Goal: Check status: Check status

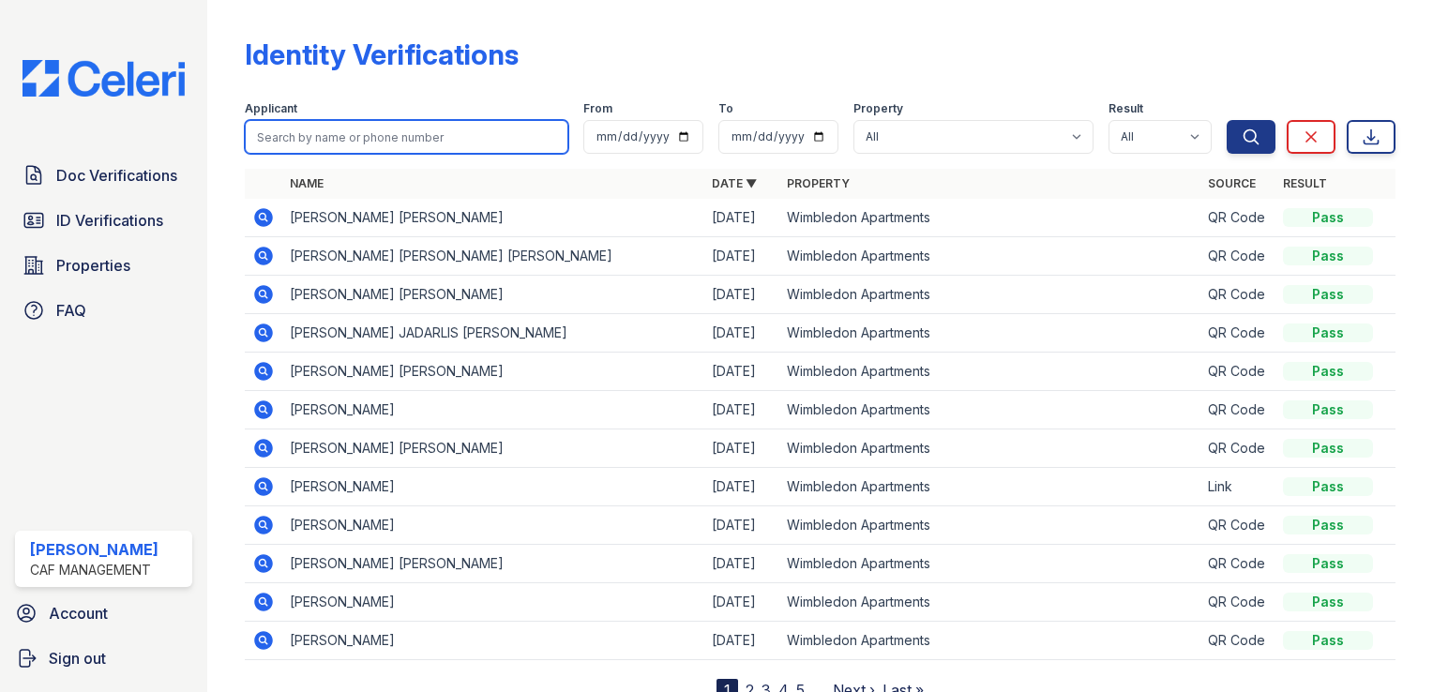
click at [364, 129] on input "search" at bounding box center [407, 137] width 324 height 34
paste input "[PERSON_NAME]"
type input "[PERSON_NAME]"
click at [1227, 120] on button "Search" at bounding box center [1251, 137] width 49 height 34
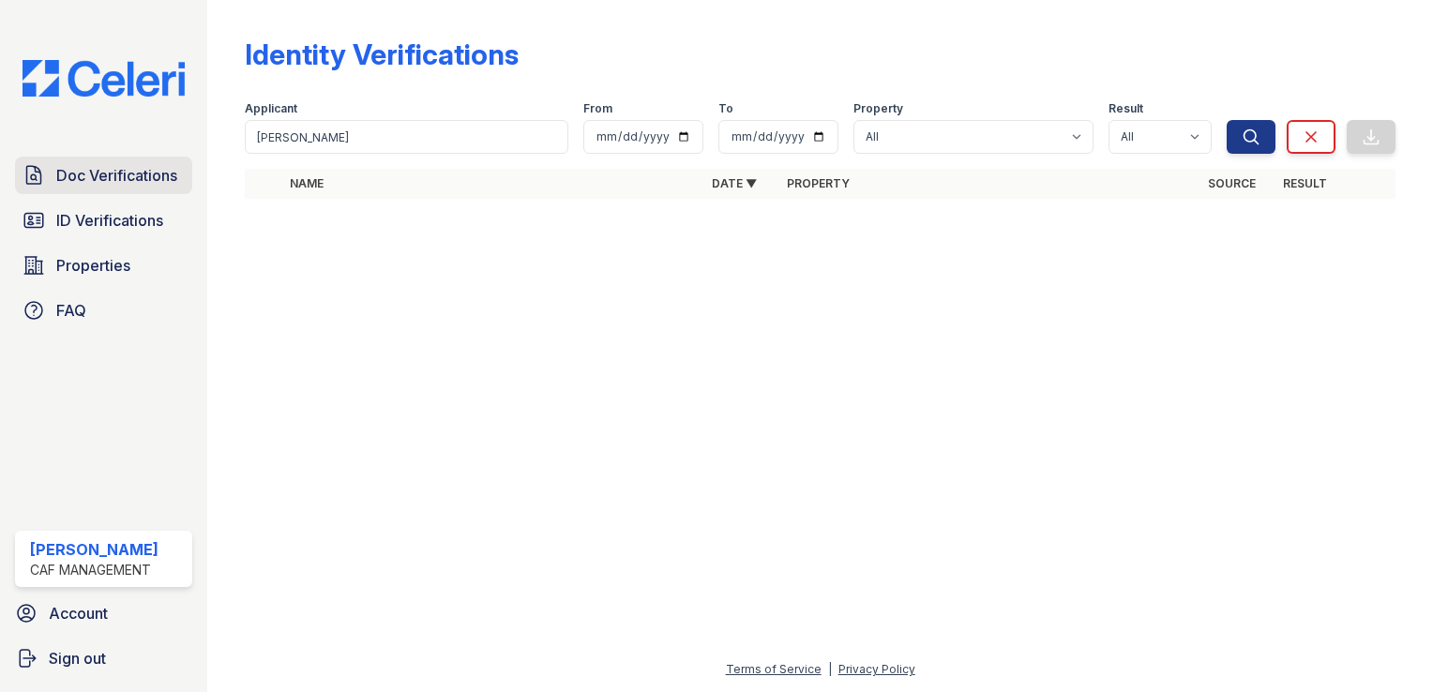
click at [112, 175] on span "Doc Verifications" at bounding box center [116, 175] width 121 height 23
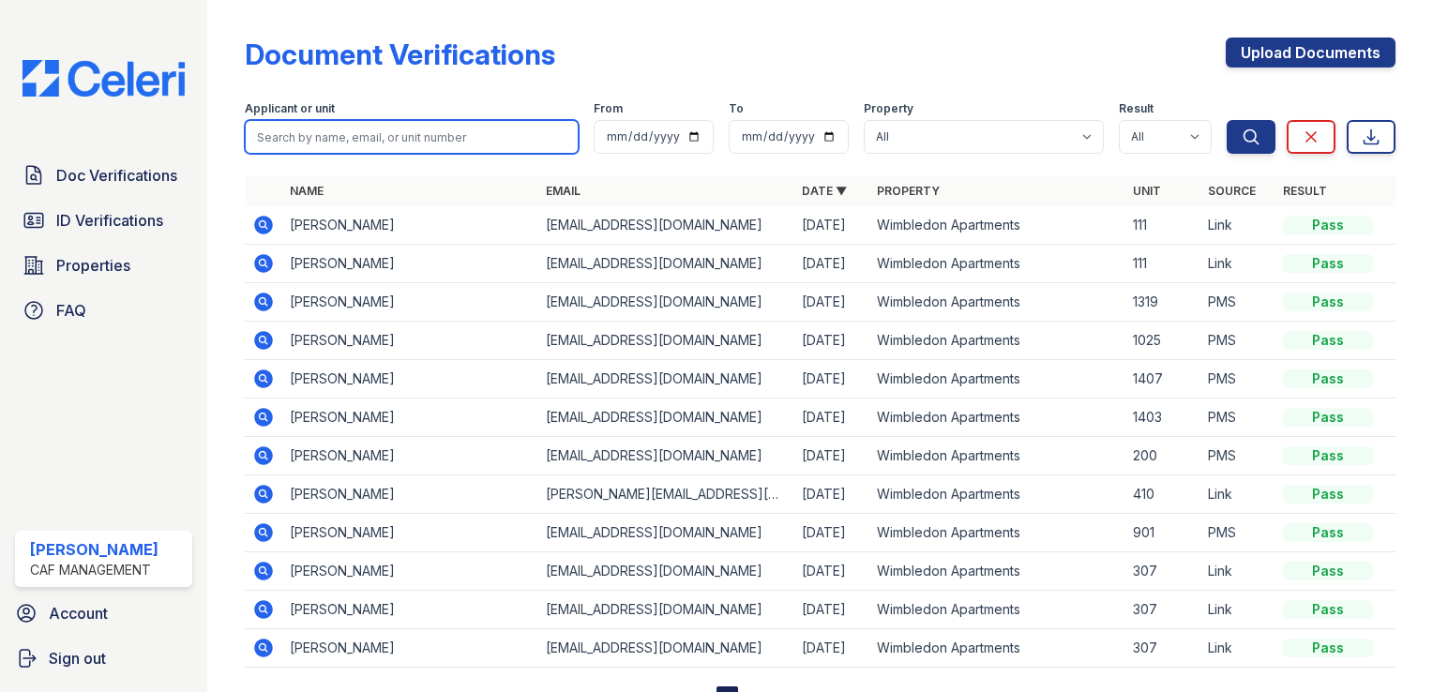
click at [341, 133] on input "search" at bounding box center [412, 137] width 334 height 34
paste input "[PERSON_NAME]"
type input "[PERSON_NAME]"
click at [1227, 120] on button "Search" at bounding box center [1251, 137] width 49 height 34
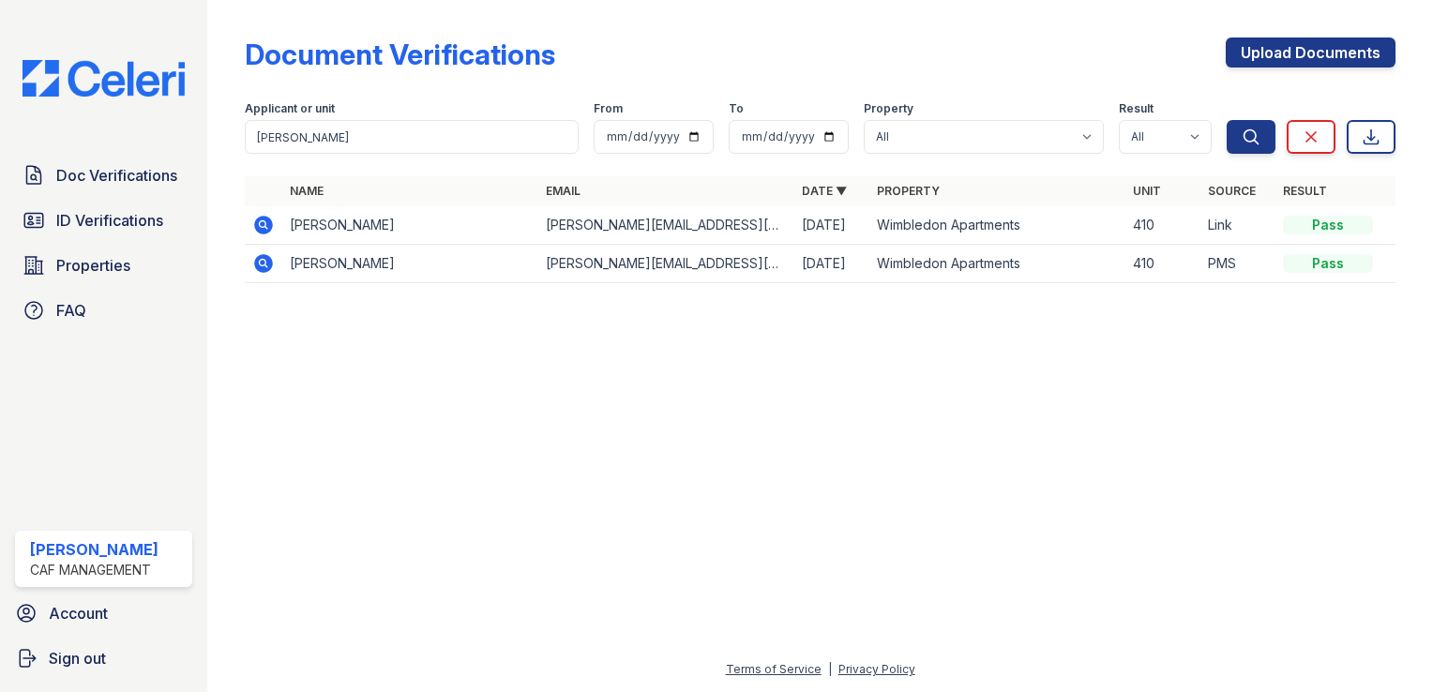
click at [263, 222] on icon at bounding box center [262, 223] width 5 height 5
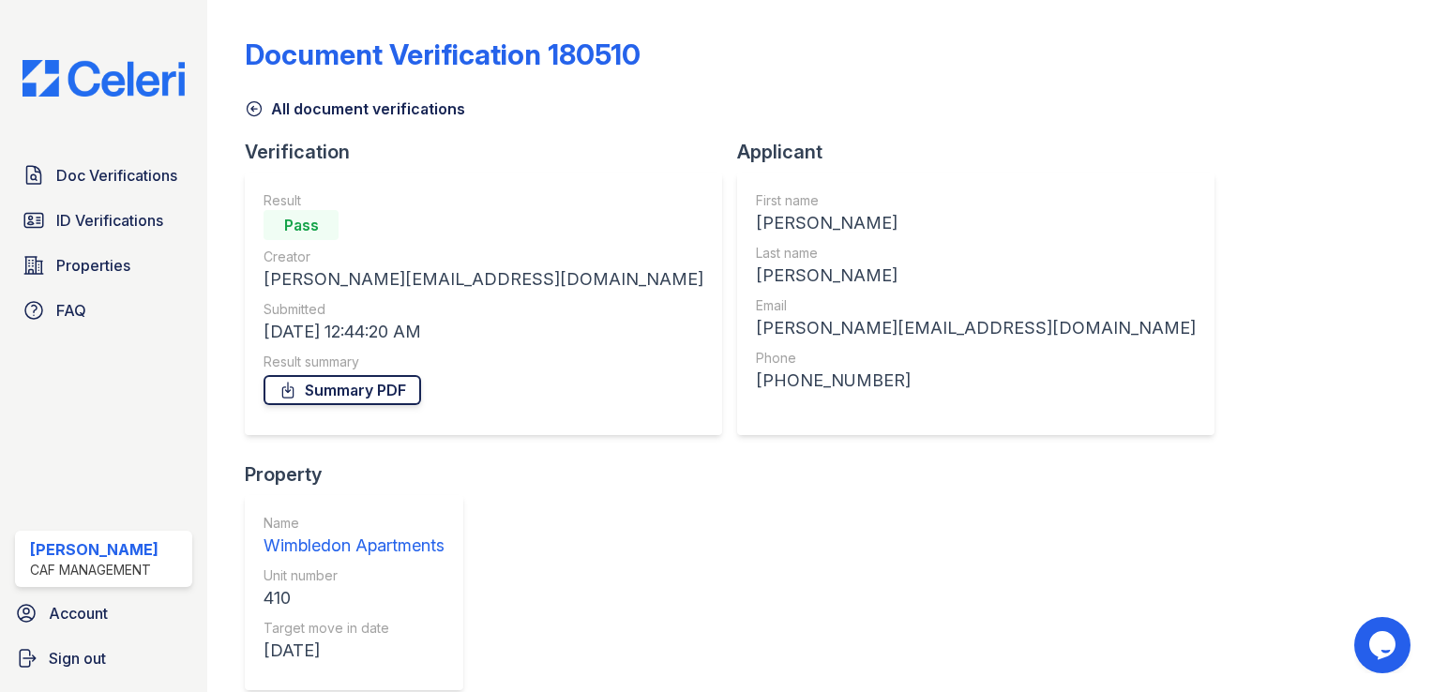
click at [371, 387] on link "Summary PDF" at bounding box center [343, 390] width 158 height 30
